Goal: Transaction & Acquisition: Purchase product/service

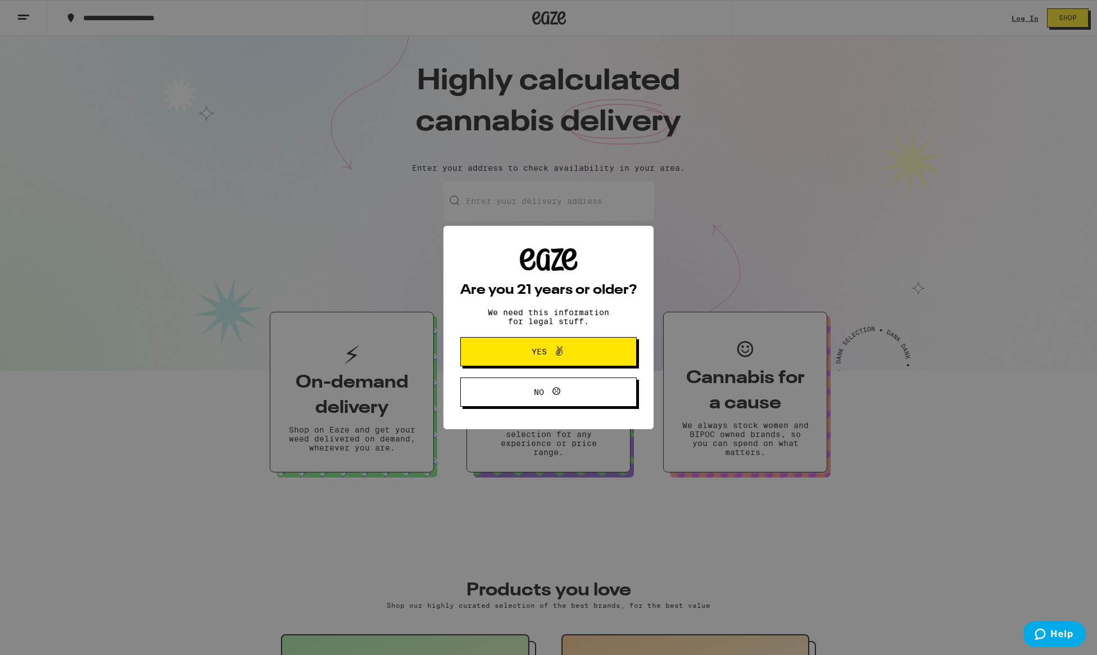
click at [542, 353] on span "Yes" at bounding box center [538, 352] width 15 height 8
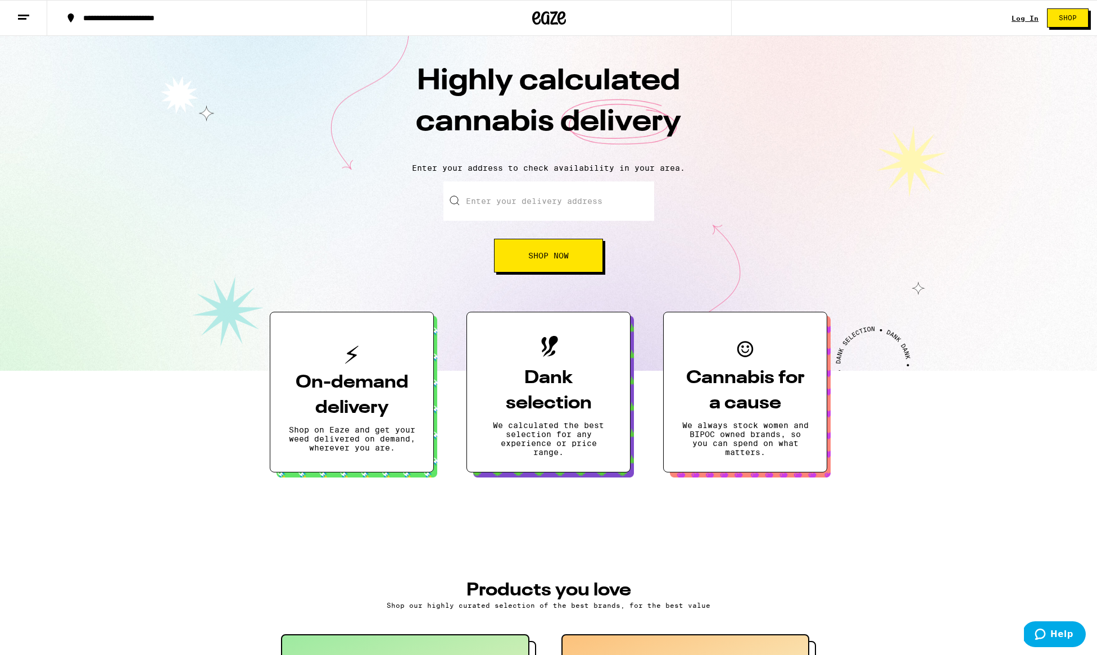
click at [1022, 17] on div "Log In" at bounding box center [1024, 18] width 27 height 7
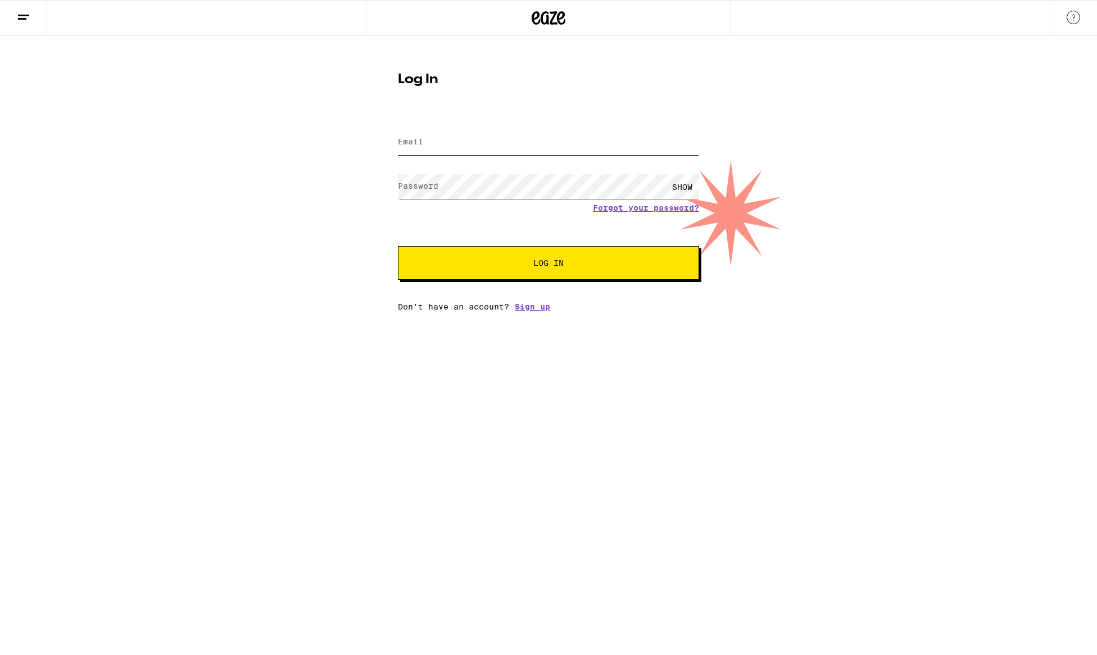
type input "[EMAIL_ADDRESS][DOMAIN_NAME]"
click at [548, 263] on button "Log In" at bounding box center [548, 263] width 301 height 34
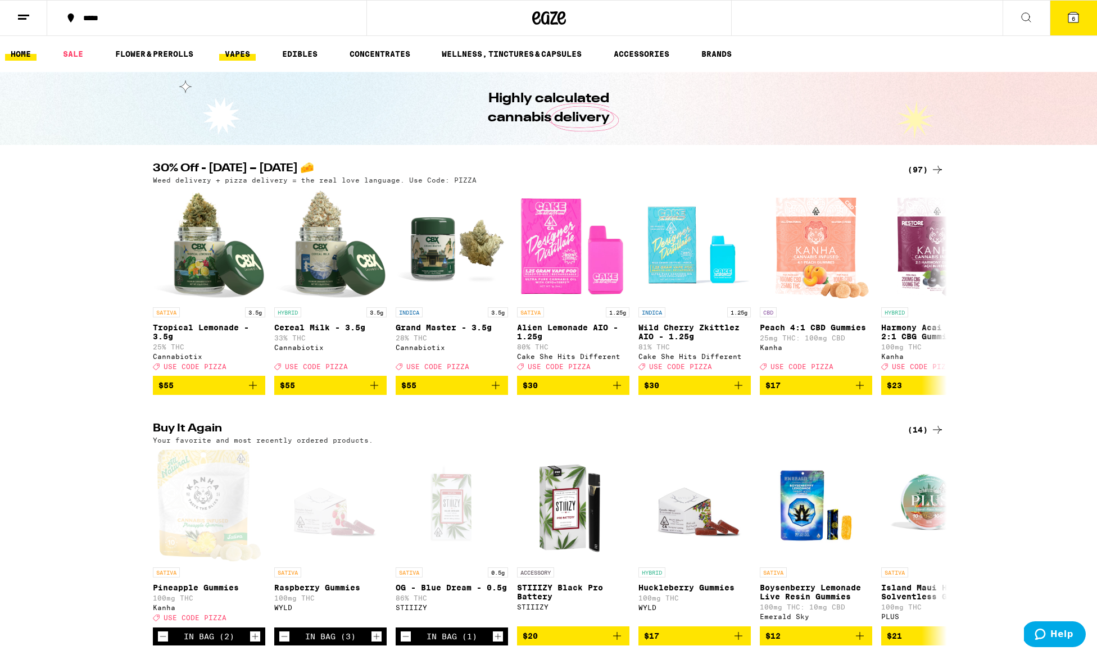
click at [247, 53] on link "VAPES" at bounding box center [237, 53] width 37 height 13
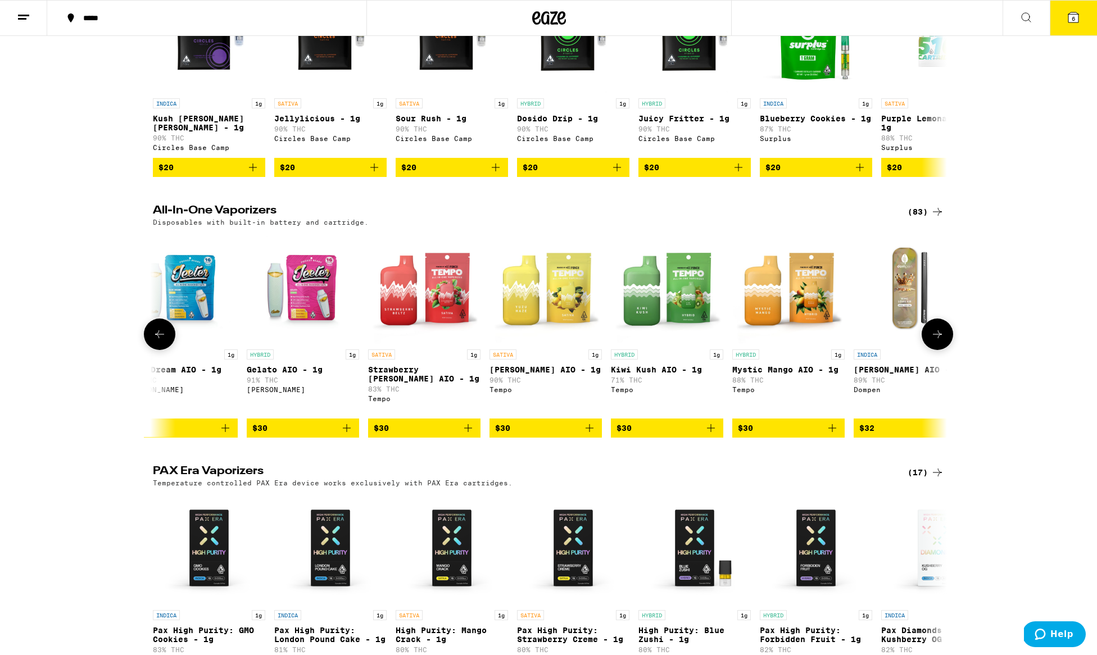
scroll to position [0, 3791]
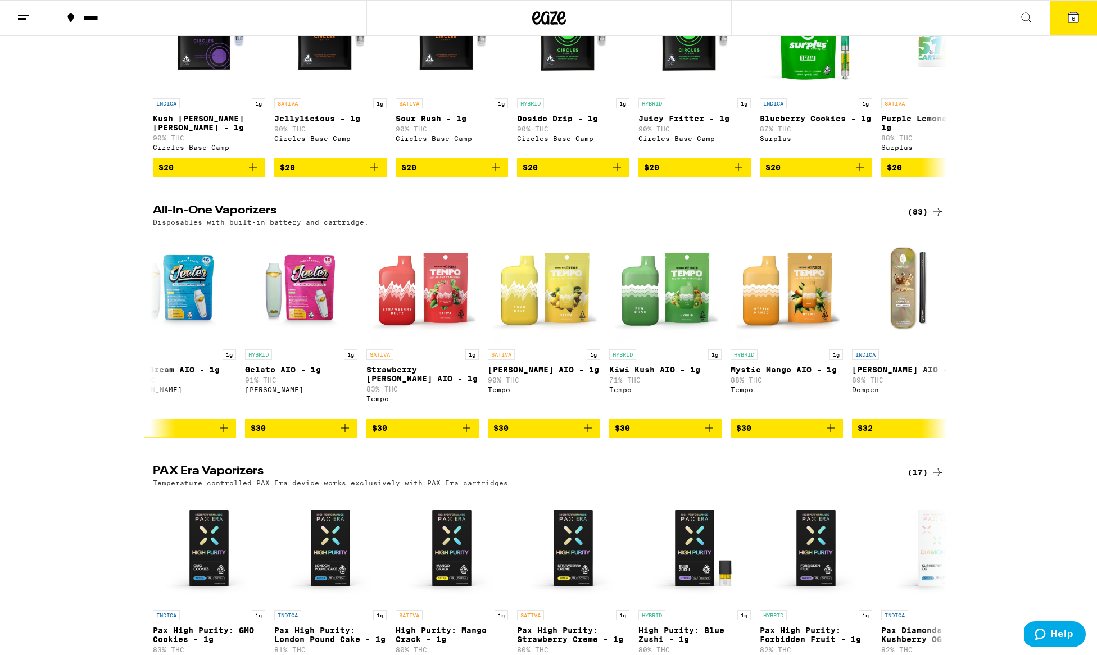
click at [1081, 15] on button "6" at bounding box center [1072, 18] width 47 height 35
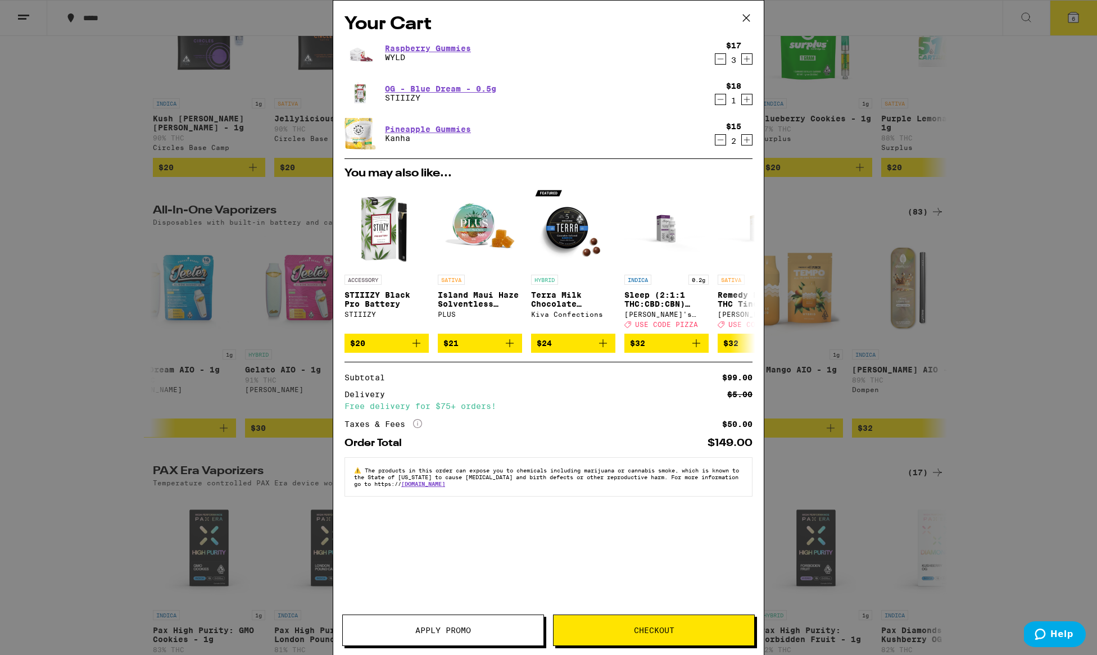
click at [717, 97] on icon "Decrement" at bounding box center [720, 99] width 10 height 13
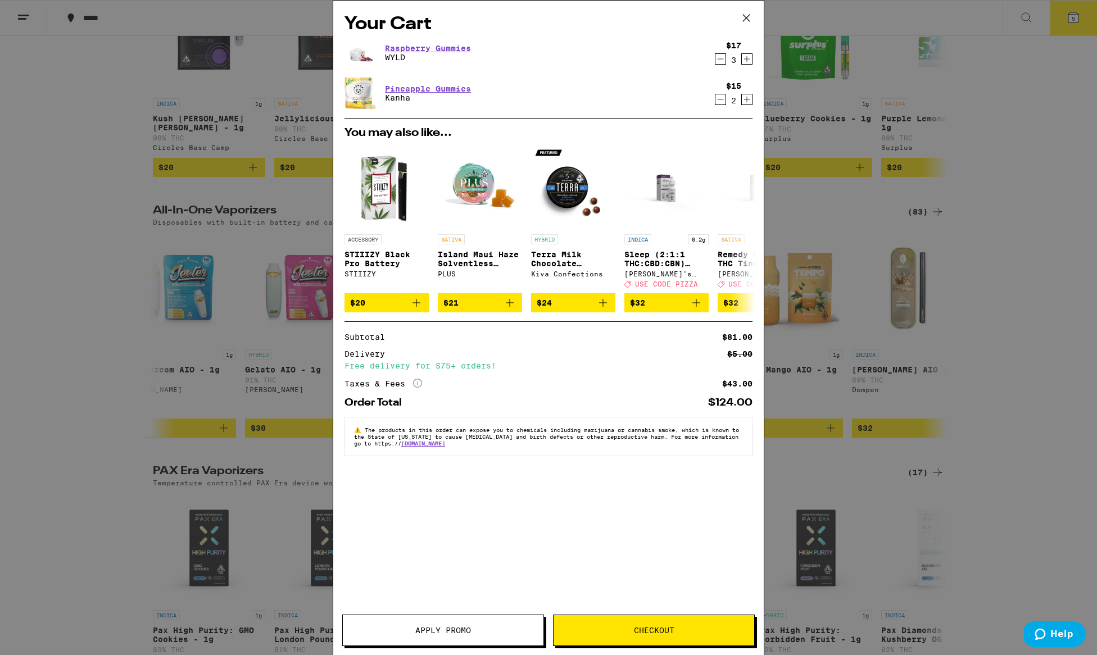
click at [747, 16] on icon at bounding box center [746, 18] width 17 height 17
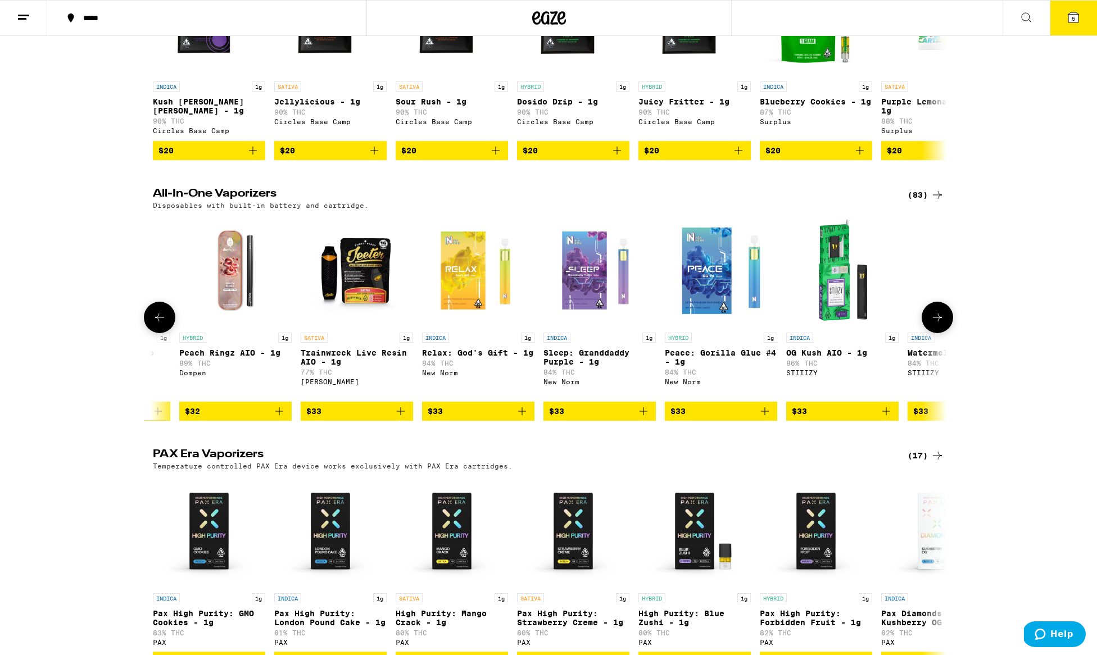
scroll to position [0, 5071]
click at [936, 201] on icon at bounding box center [936, 194] width 13 height 13
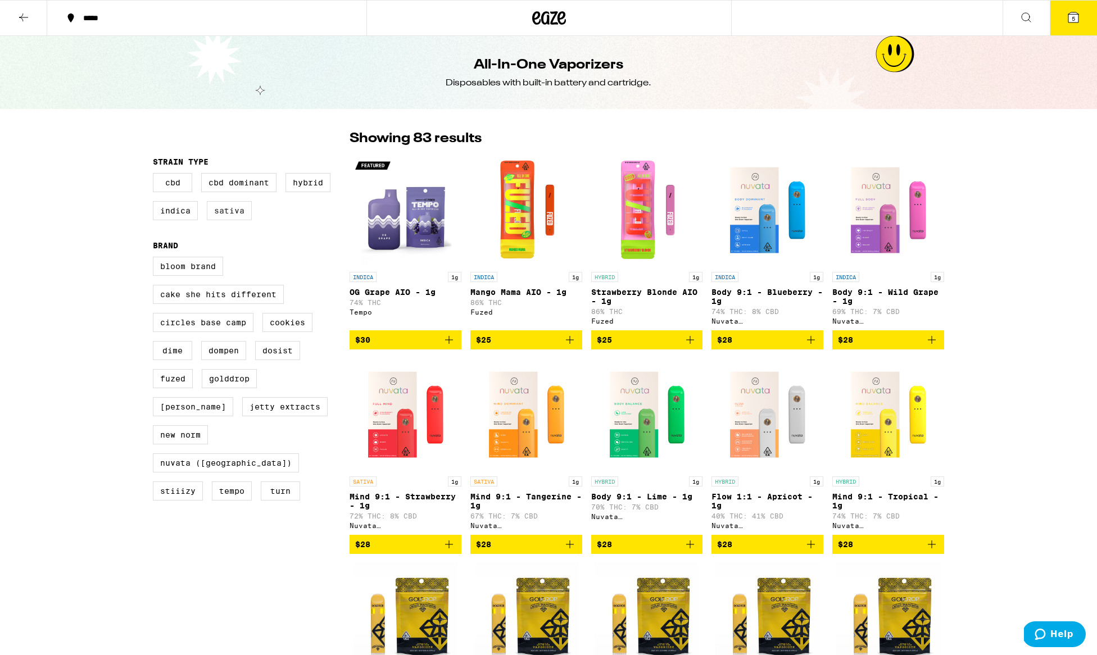
click at [237, 207] on label "Sativa" at bounding box center [229, 210] width 45 height 19
click at [156, 175] on input "Sativa" at bounding box center [155, 175] width 1 height 1
checkbox input "true"
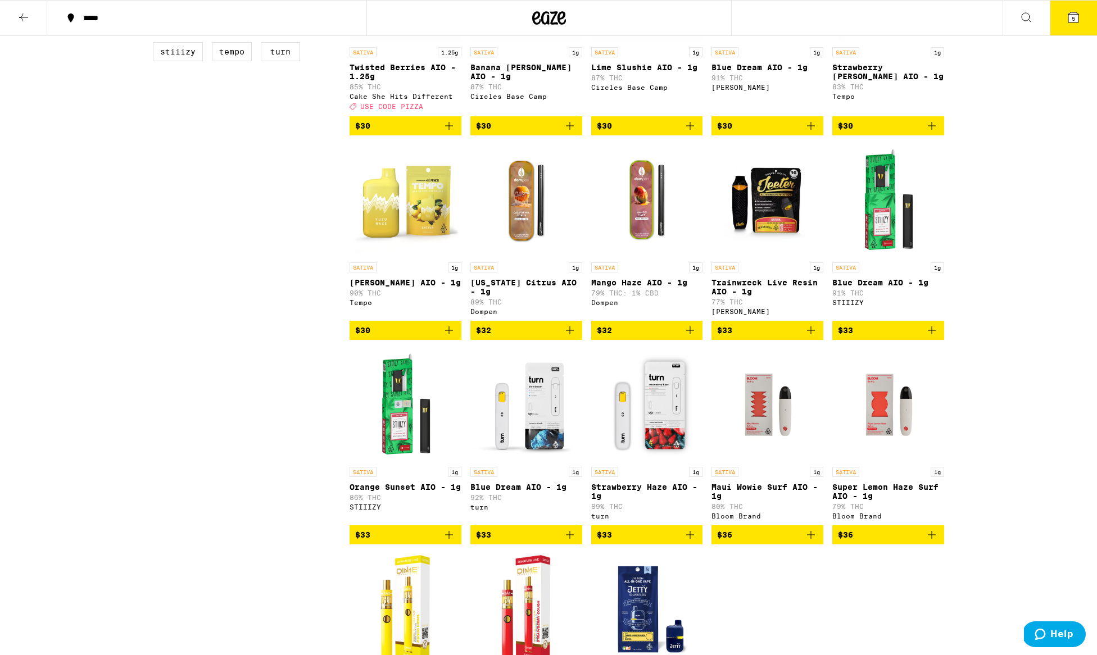
scroll to position [439, 0]
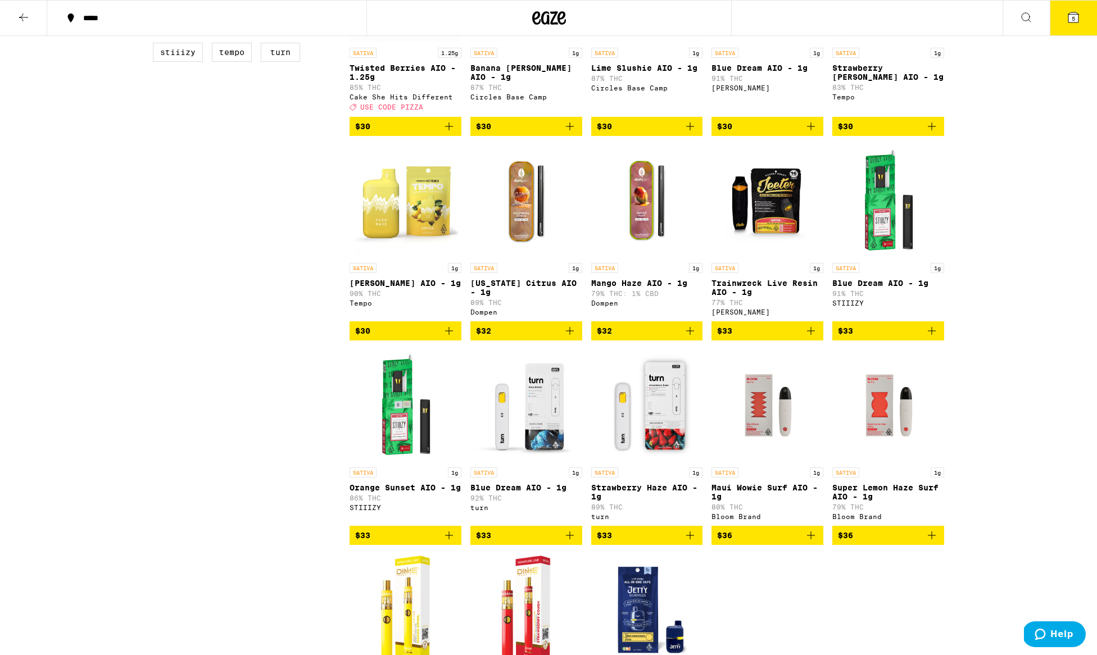
click at [888, 221] on img "Open page for Blue Dream AIO - 1g from STIIIZY" at bounding box center [888, 201] width 112 height 112
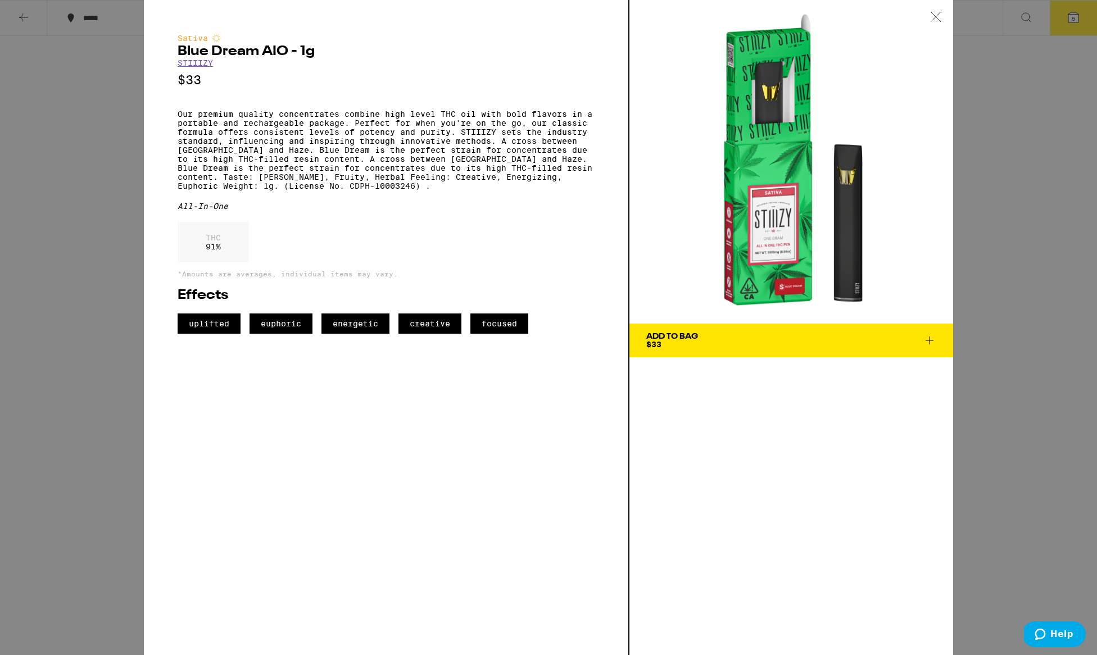
click at [675, 340] on div "Add To Bag $33" at bounding box center [672, 341] width 52 height 16
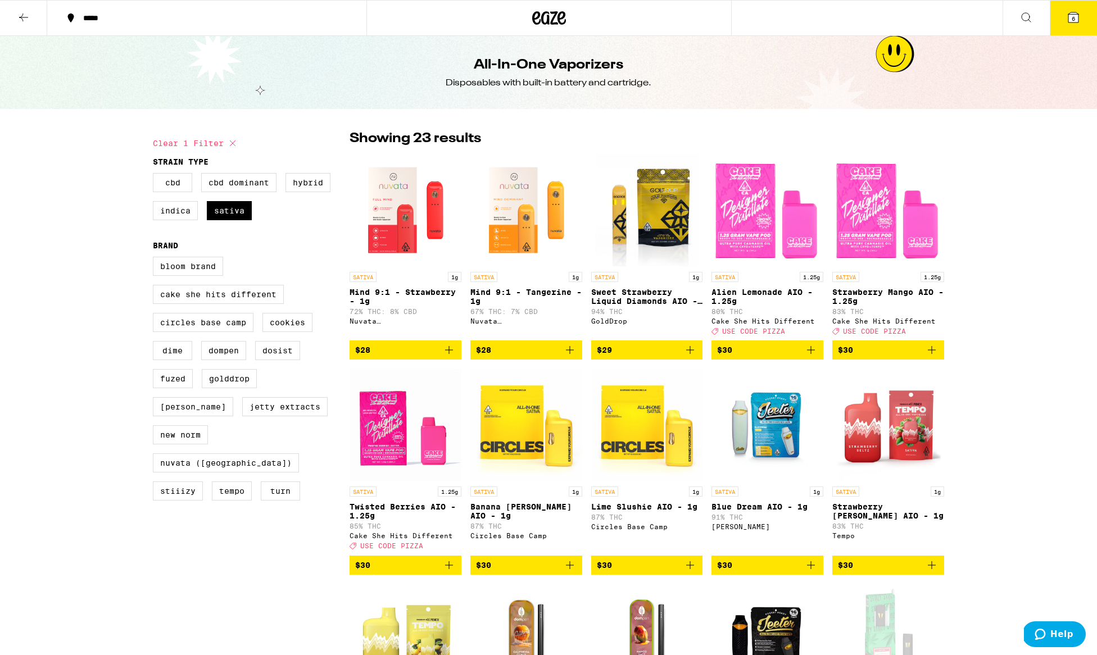
click at [1070, 14] on icon at bounding box center [1073, 17] width 10 height 10
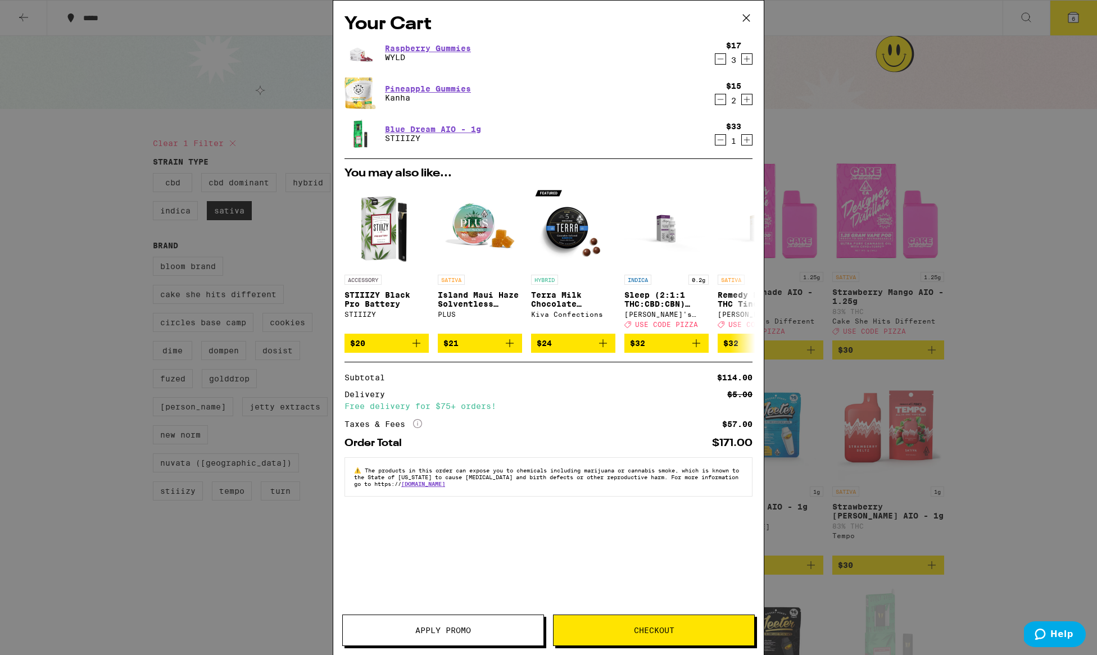
click at [423, 632] on span "Apply Promo" at bounding box center [443, 630] width 56 height 8
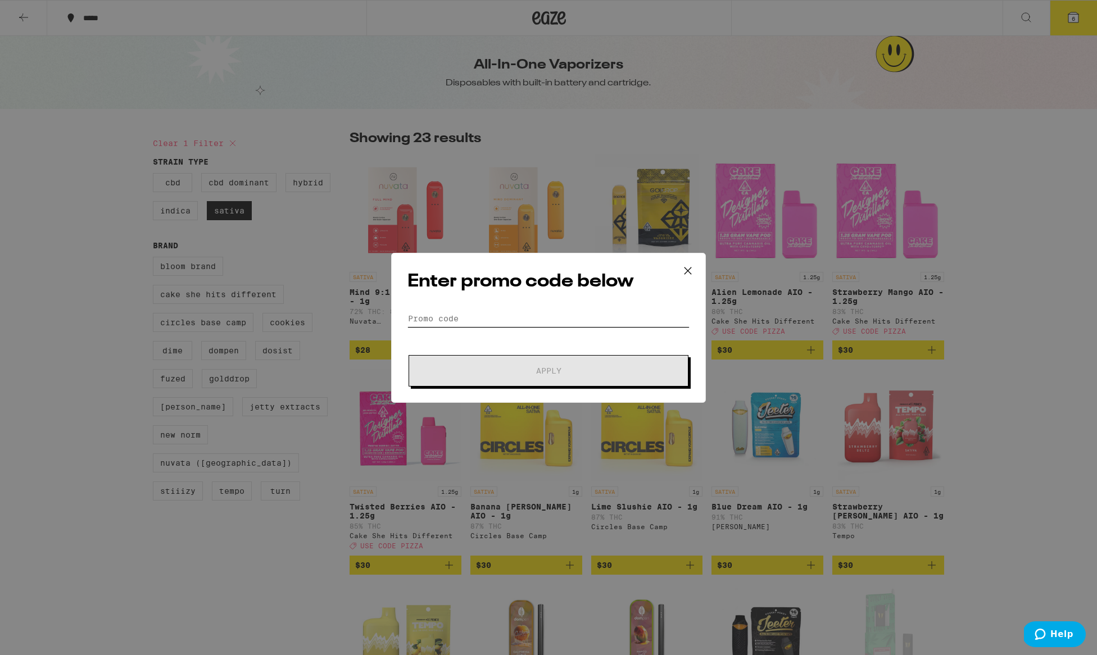
click at [446, 321] on input "Promo Code" at bounding box center [548, 318] width 282 height 17
paste input "ZOOTED"
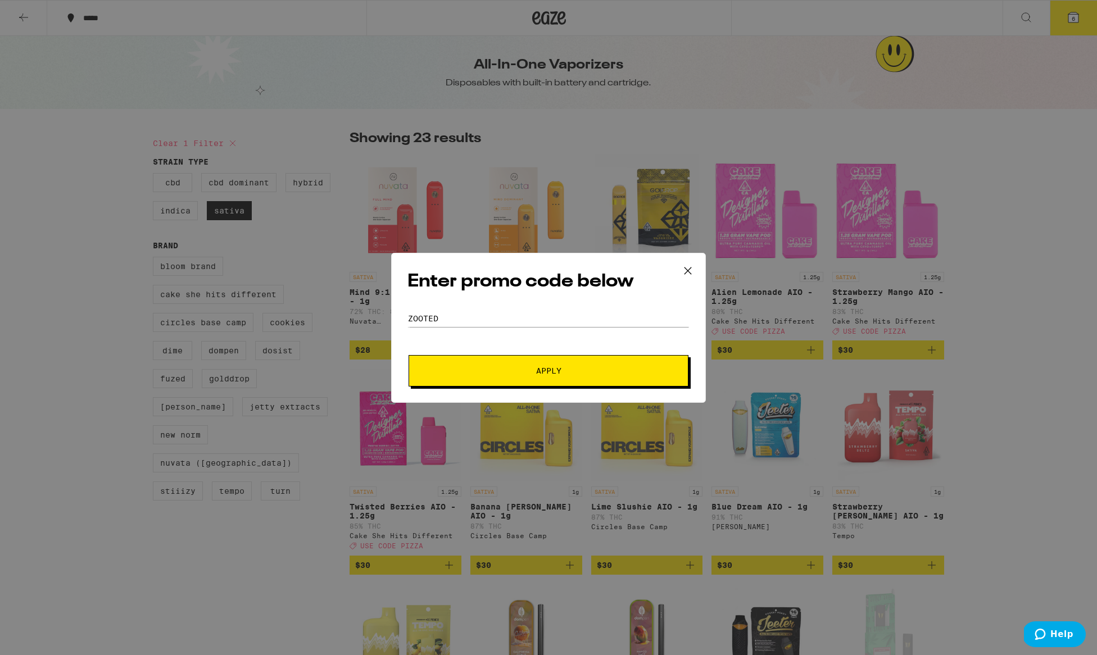
click at [520, 360] on button "Apply" at bounding box center [548, 370] width 280 height 31
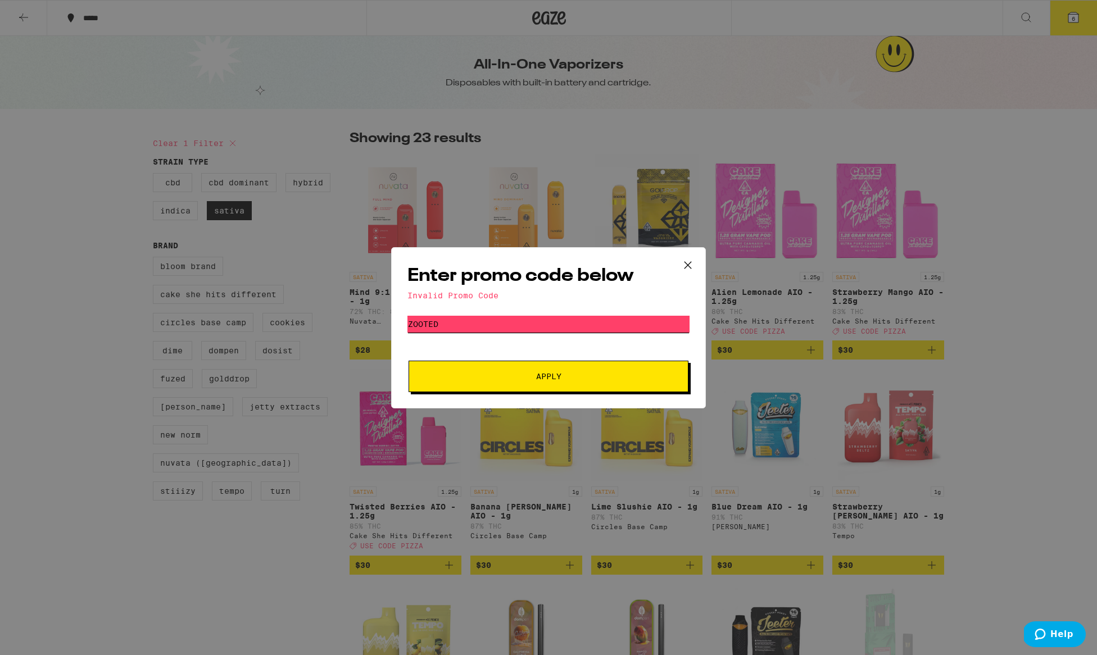
click at [452, 326] on input "ZOOTED" at bounding box center [548, 324] width 282 height 17
type input "filter"
click at [548, 376] on button "Apply" at bounding box center [548, 376] width 280 height 31
click at [687, 264] on icon at bounding box center [687, 264] width 7 height 7
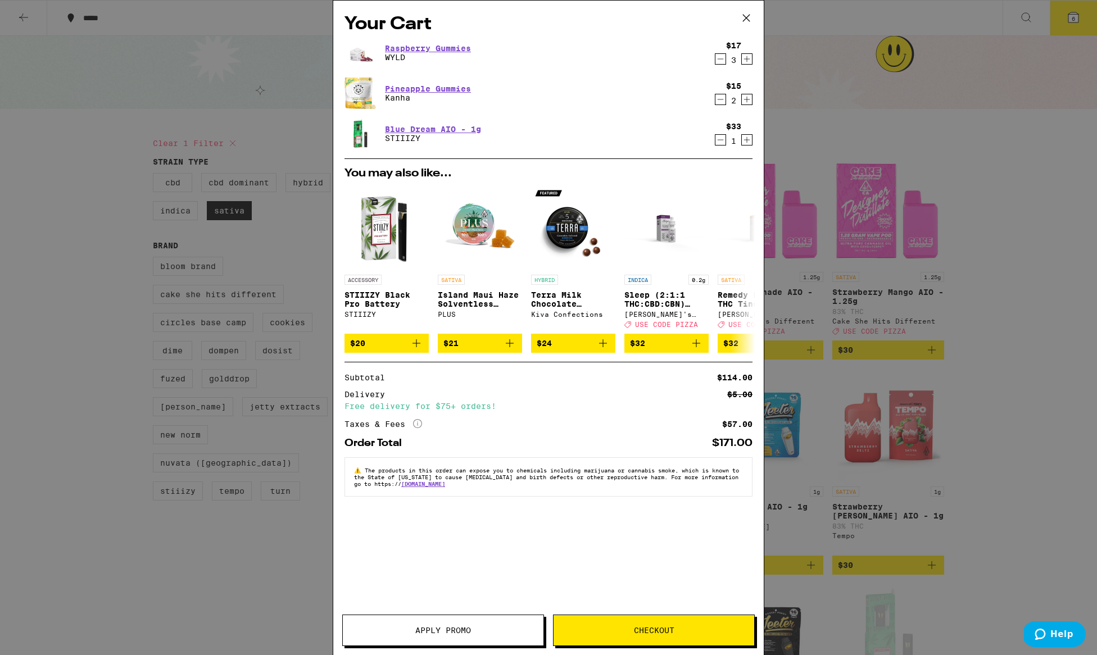
click at [418, 428] on icon at bounding box center [417, 423] width 9 height 9
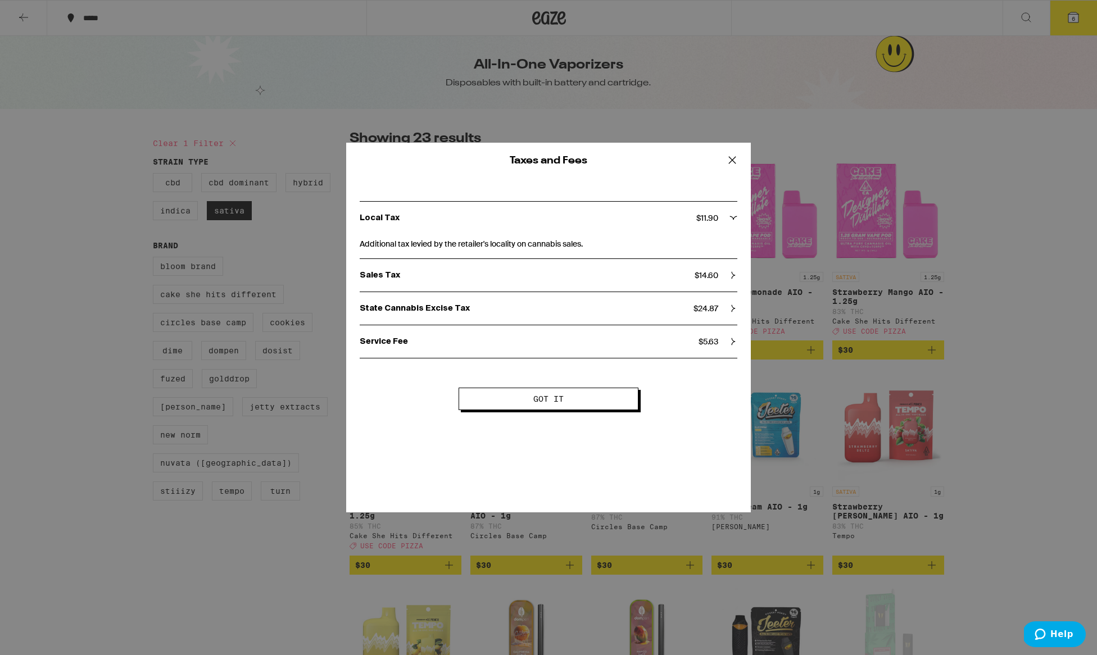
click at [555, 402] on span "Got it" at bounding box center [548, 399] width 30 height 8
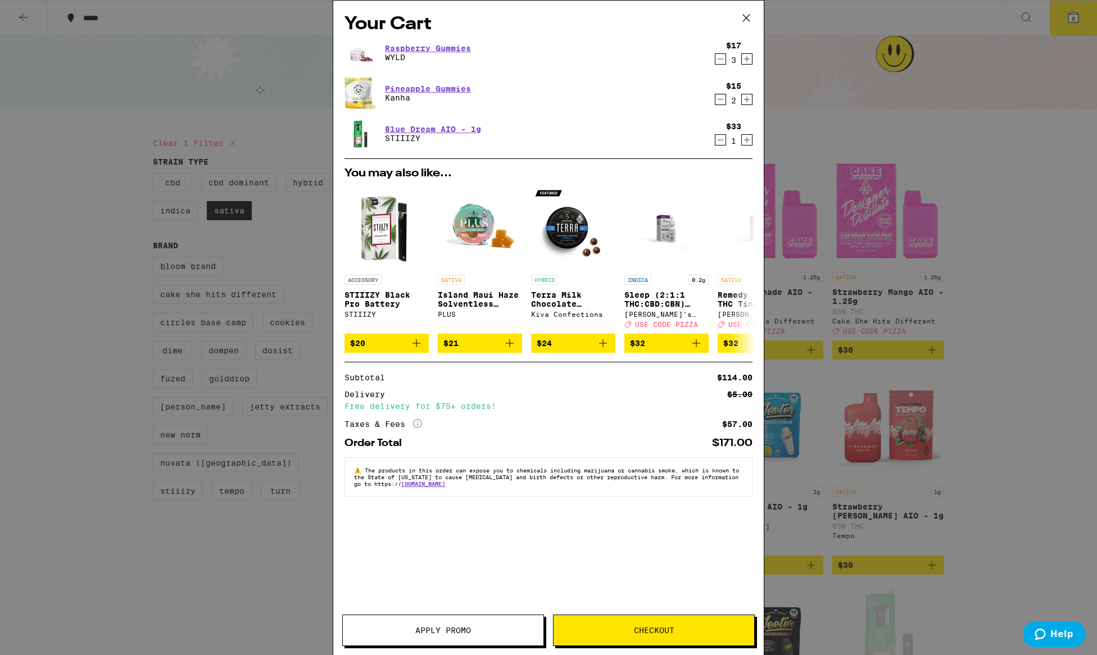
click at [643, 626] on span "Checkout" at bounding box center [654, 630] width 40 height 8
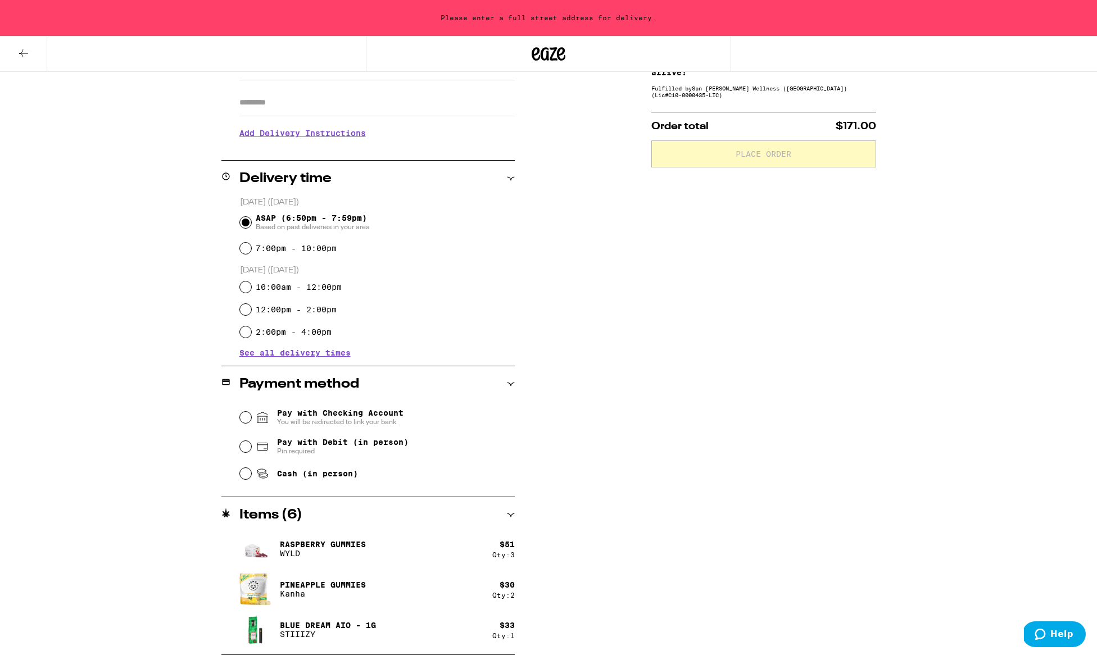
scroll to position [188, 0]
click at [243, 447] on input "Pay with Debit (in person) Pin required" at bounding box center [245, 446] width 11 height 11
radio input "true"
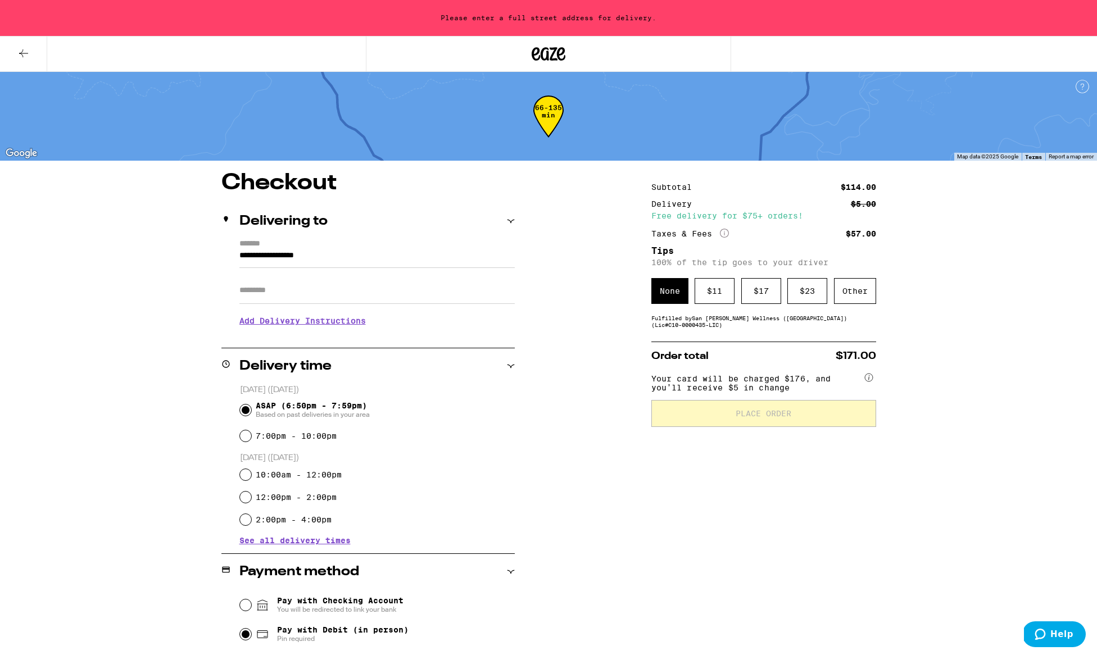
scroll to position [0, 0]
click at [348, 252] on input "**********" at bounding box center [376, 258] width 275 height 19
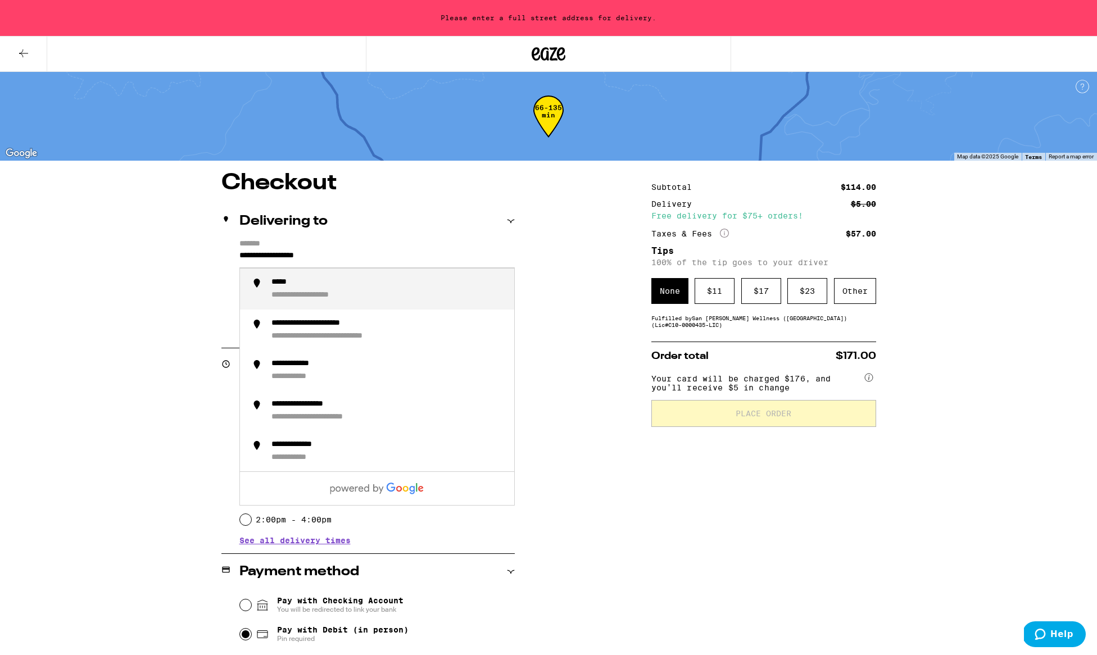
click at [343, 252] on input "**********" at bounding box center [376, 258] width 275 height 19
click at [327, 256] on input "**********" at bounding box center [376, 258] width 275 height 19
click at [362, 292] on div "**********" at bounding box center [388, 289] width 234 height 22
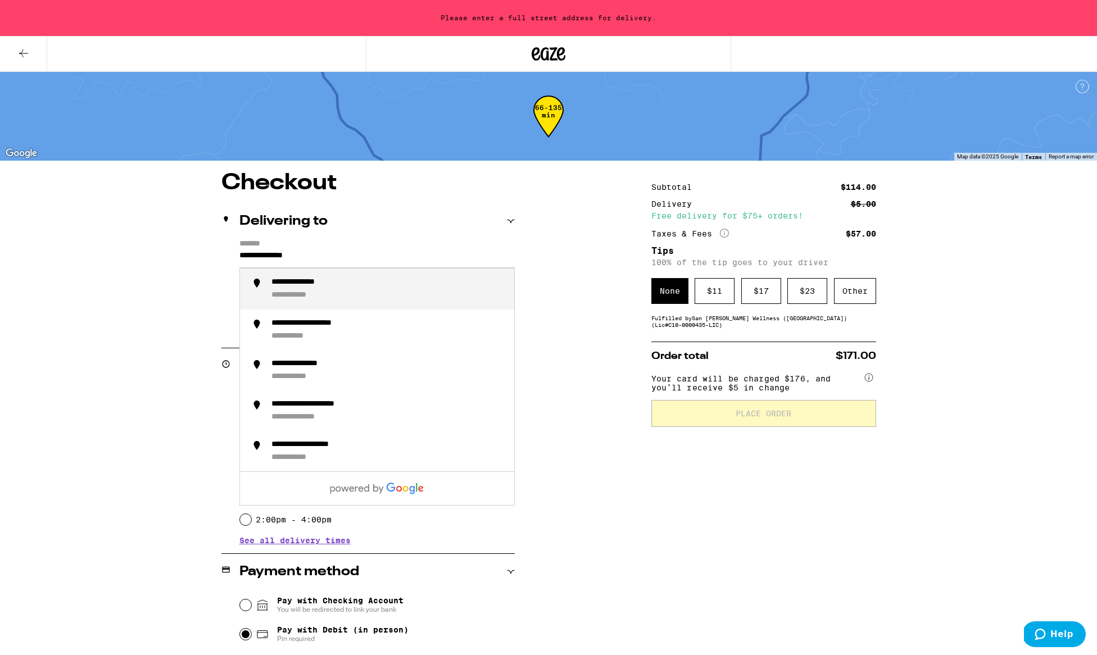
type input "**********"
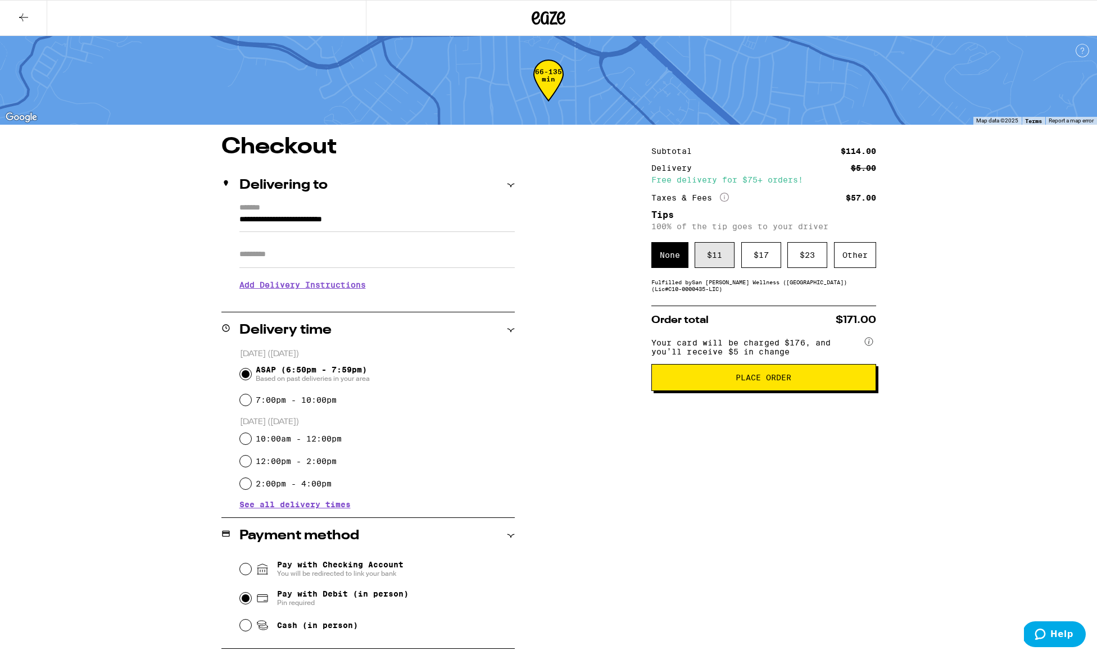
click at [715, 247] on div "$ 11" at bounding box center [714, 255] width 40 height 26
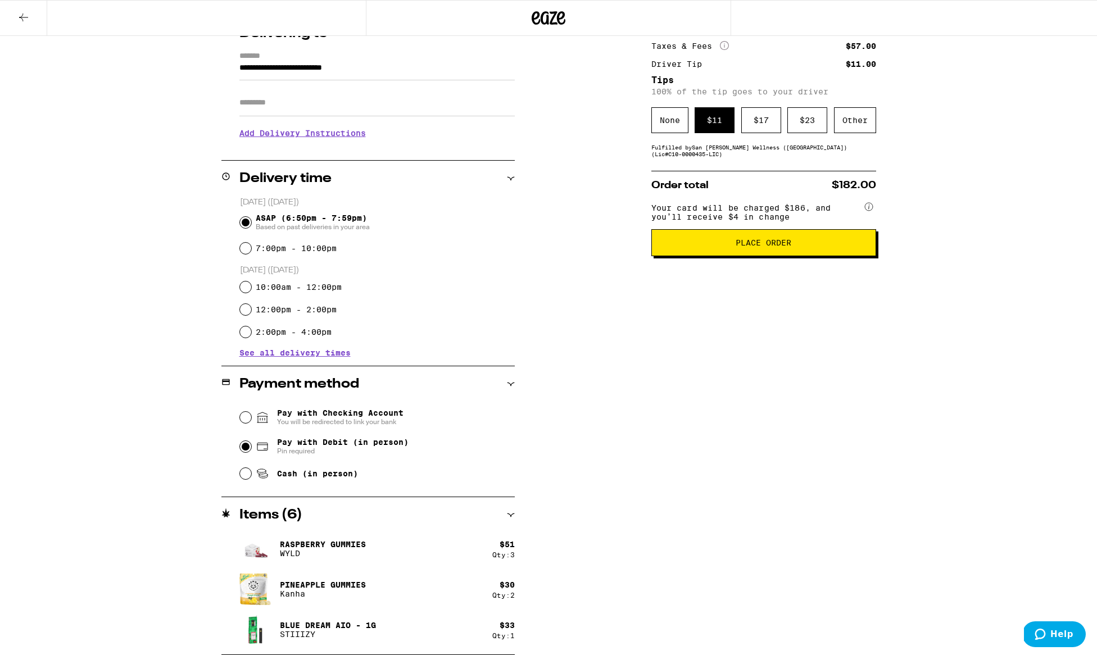
scroll to position [152, 0]
click at [776, 247] on span "Place Order" at bounding box center [763, 243] width 56 height 8
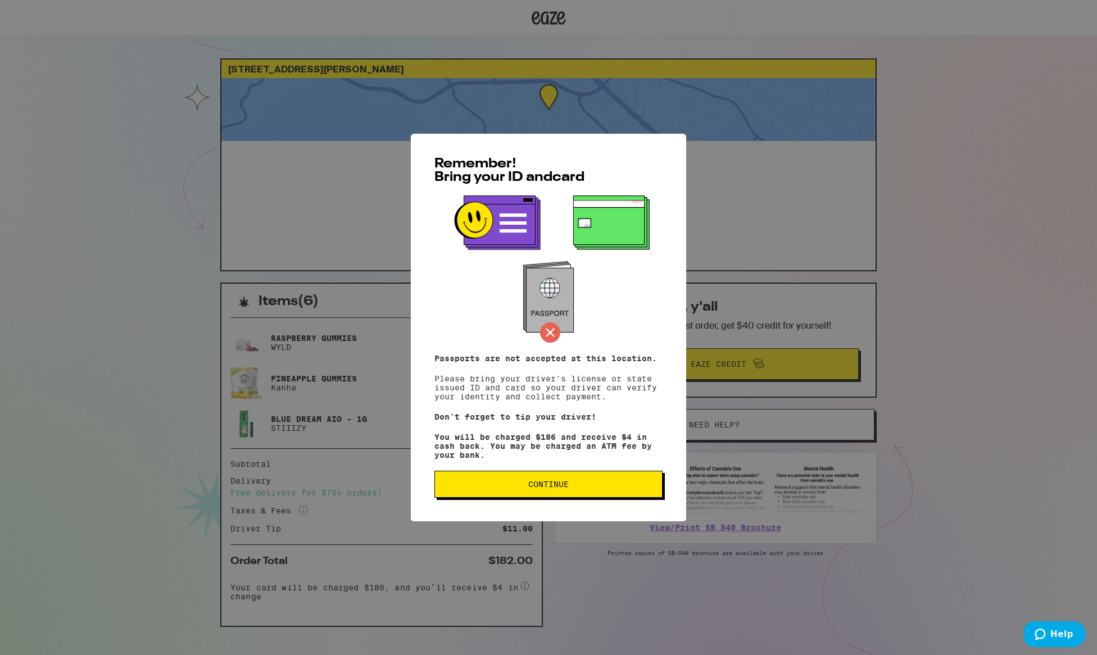
click at [572, 487] on span "Continue" at bounding box center [548, 484] width 209 height 8
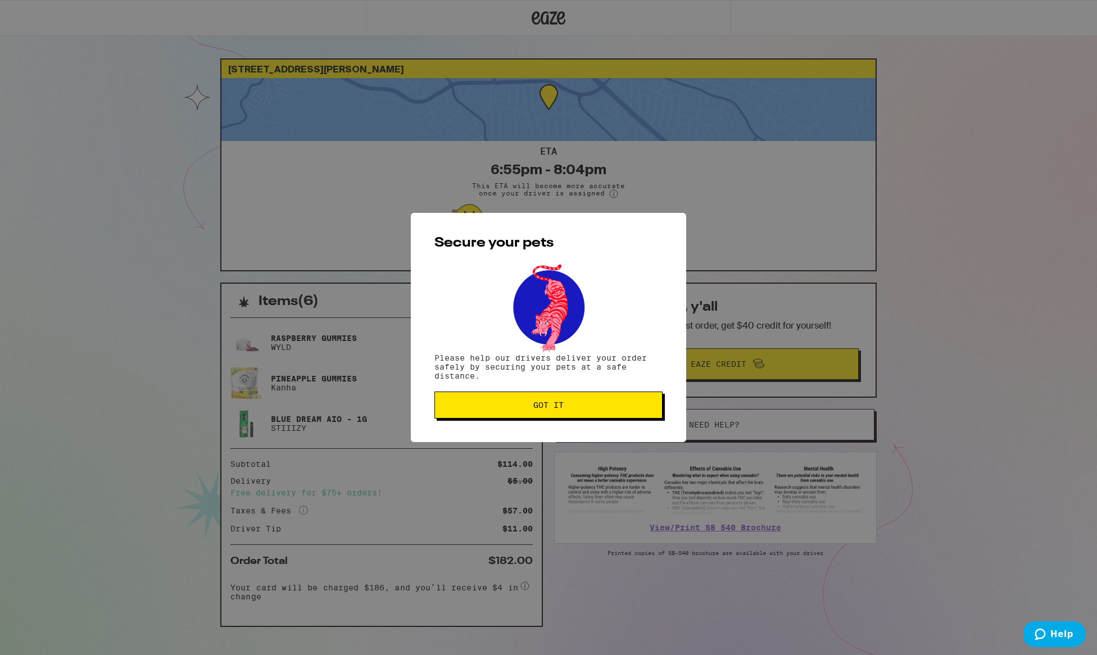
click at [547, 413] on button "Got it" at bounding box center [548, 405] width 228 height 27
